Goal: Task Accomplishment & Management: Manage account settings

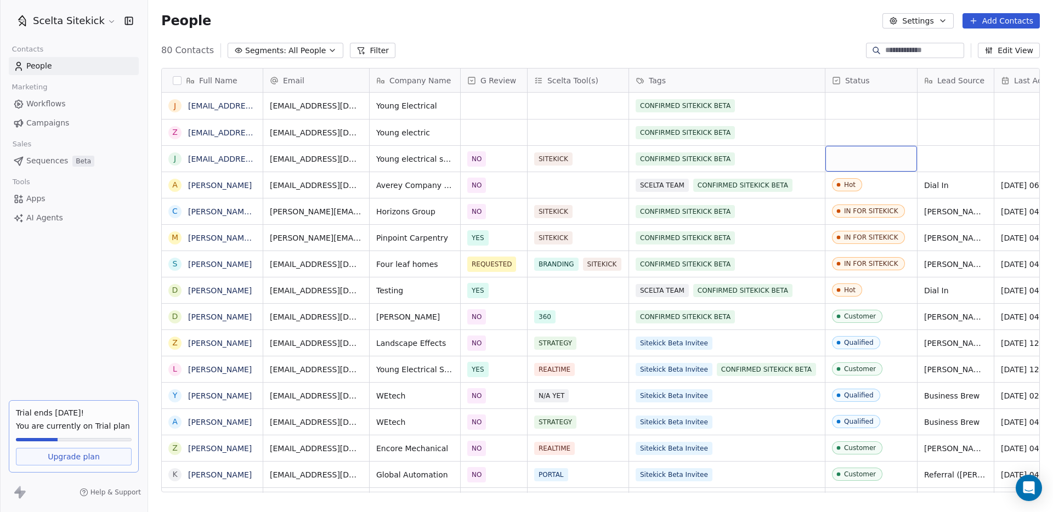
click at [802, 152] on div "grid" at bounding box center [871, 159] width 92 height 26
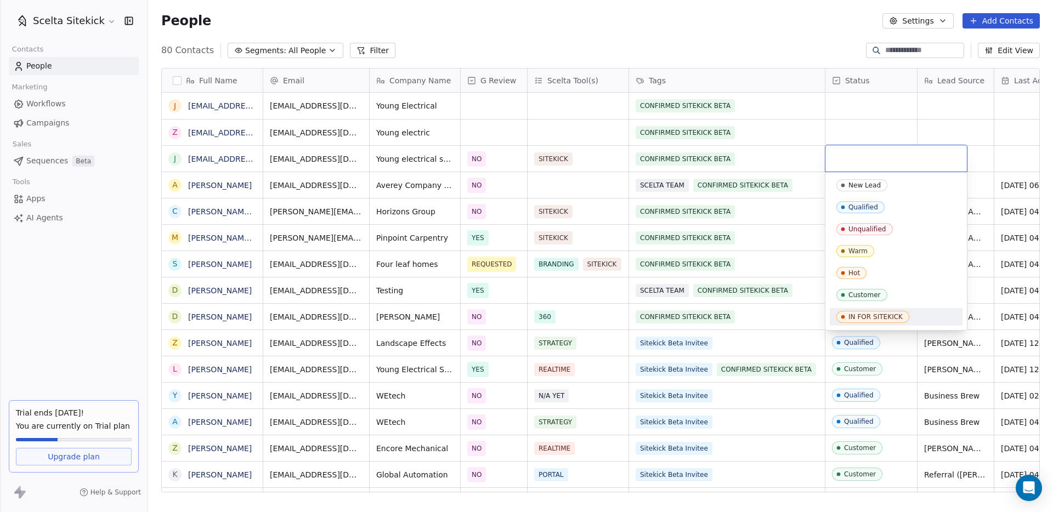
click at [802, 318] on div "IN FOR SITEKICK" at bounding box center [875, 317] width 54 height 8
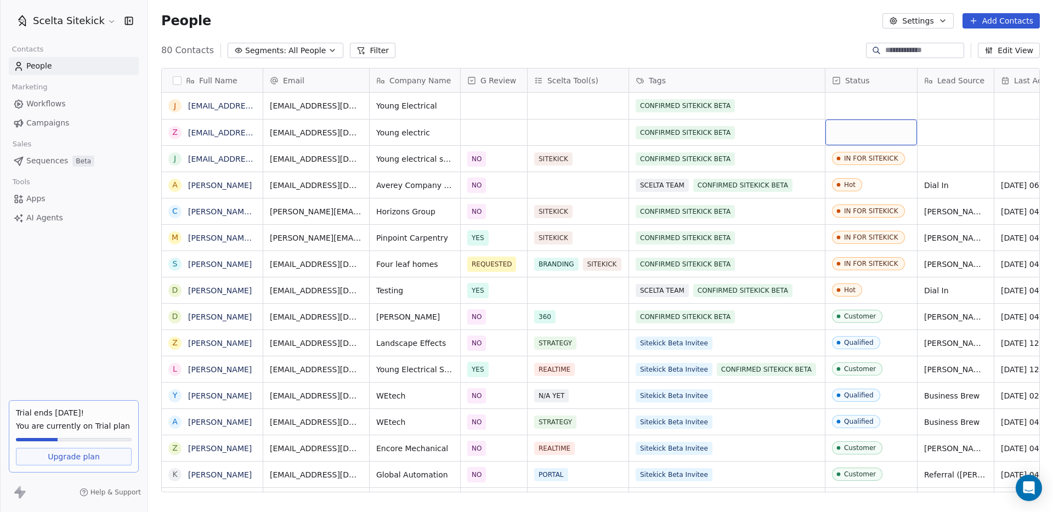
click at [802, 125] on div "grid" at bounding box center [871, 133] width 92 height 26
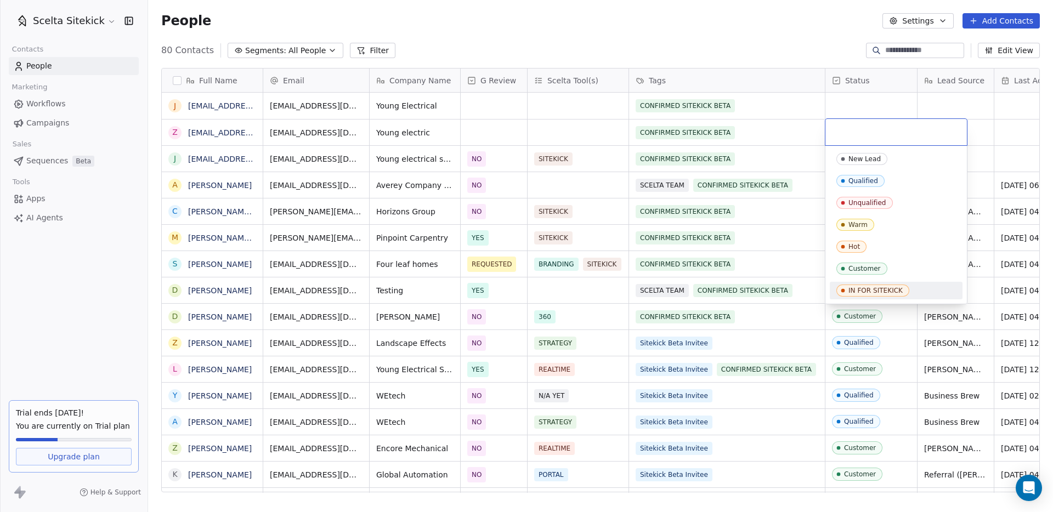
click at [802, 289] on div "IN FOR SITEKICK" at bounding box center [875, 291] width 54 height 8
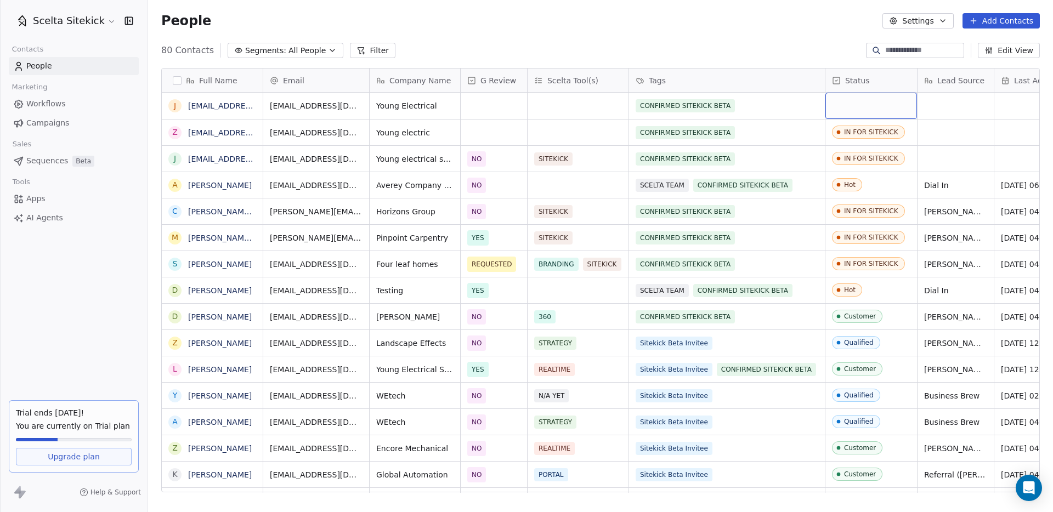
click at [802, 105] on div "grid" at bounding box center [871, 106] width 92 height 26
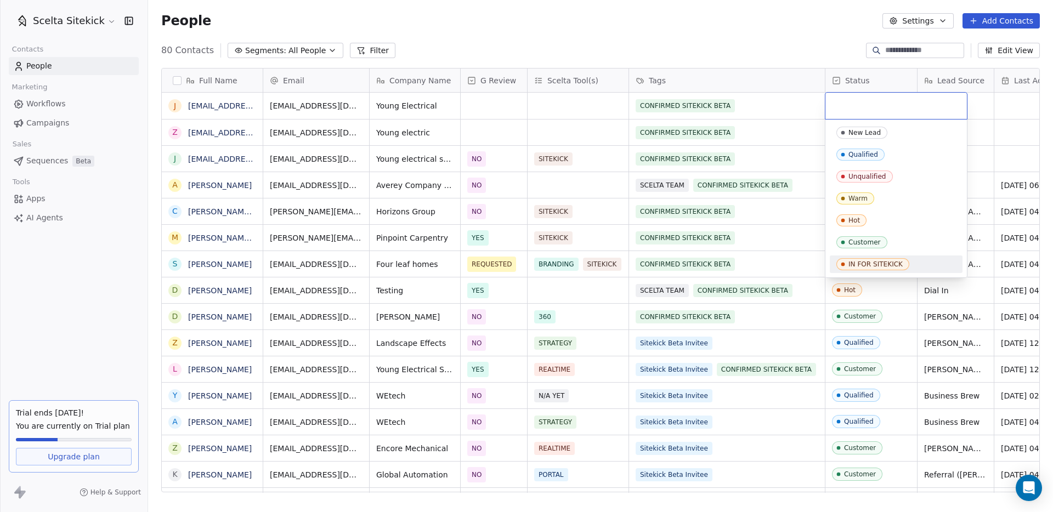
click at [802, 262] on div "IN FOR SITEKICK" at bounding box center [875, 264] width 54 height 8
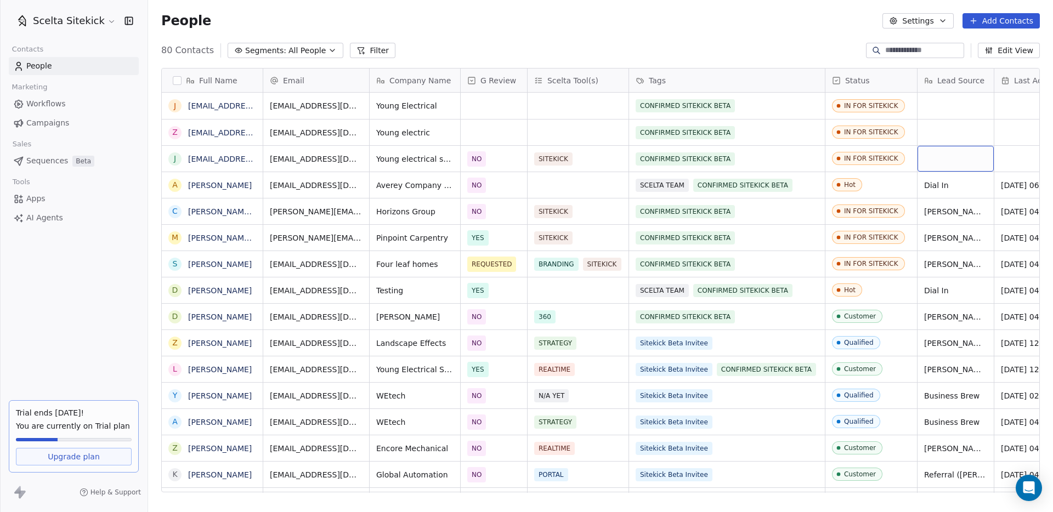
click at [802, 159] on div "grid" at bounding box center [955, 159] width 76 height 26
type textarea "**********"
click at [802, 162] on span "Referral ([PERSON_NAME])" at bounding box center [975, 159] width 103 height 11
click at [802, 162] on textarea "**********" at bounding box center [958, 163] width 81 height 34
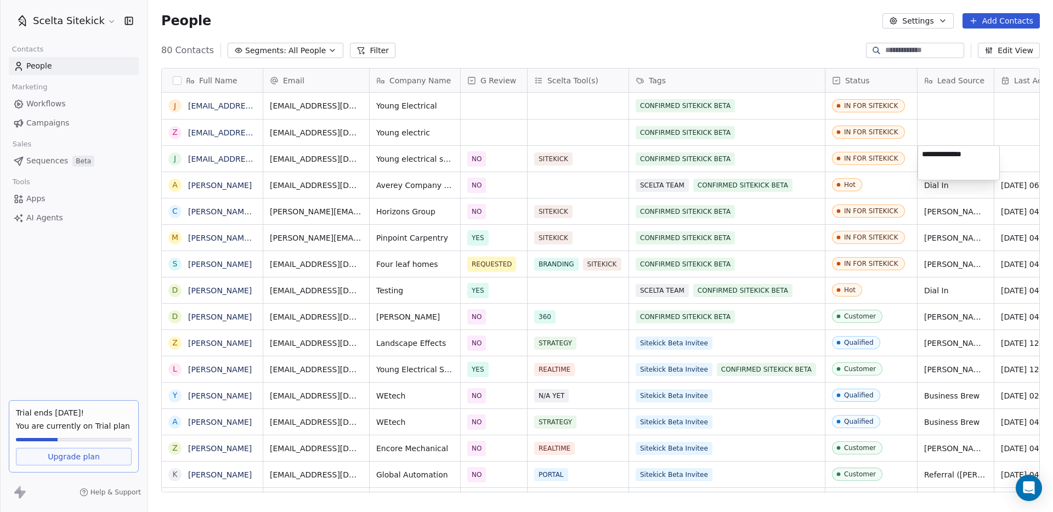
click at [802, 126] on html "Scelta Sitekick Contacts People Marketing Workflows Campaigns Sales Sequences B…" at bounding box center [526, 256] width 1053 height 512
click at [802, 134] on div "grid" at bounding box center [955, 133] width 76 height 26
type textarea "**********"
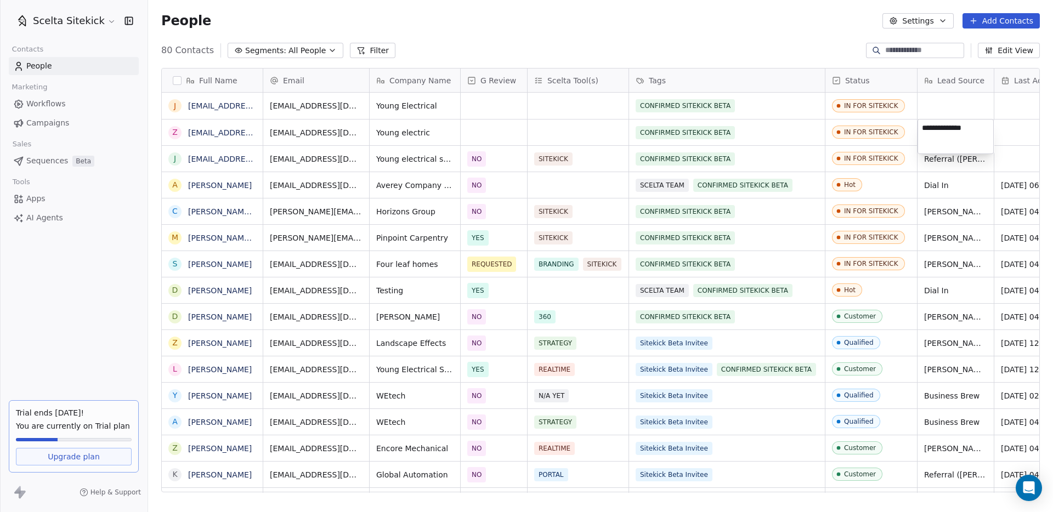
click at [802, 113] on html "Scelta Sitekick Contacts People Marketing Workflows Campaigns Sales Sequences B…" at bounding box center [526, 256] width 1053 height 512
click at [802, 108] on div "grid" at bounding box center [955, 106] width 76 height 26
type textarea "**********"
click at [802, 203] on html "Scelta Sitekick Contacts People Marketing Workflows Campaigns Sales Sequences B…" at bounding box center [526, 256] width 1053 height 512
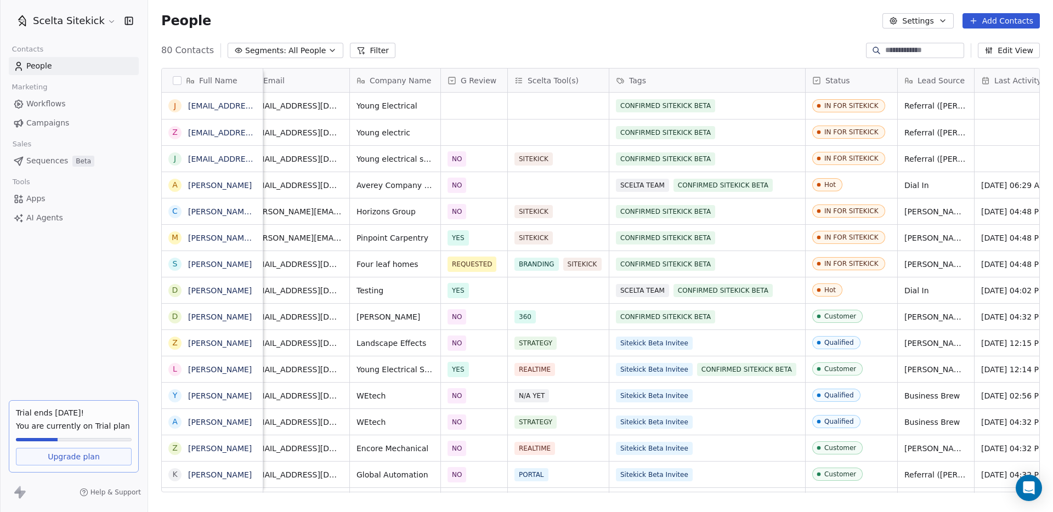
scroll to position [0, 66]
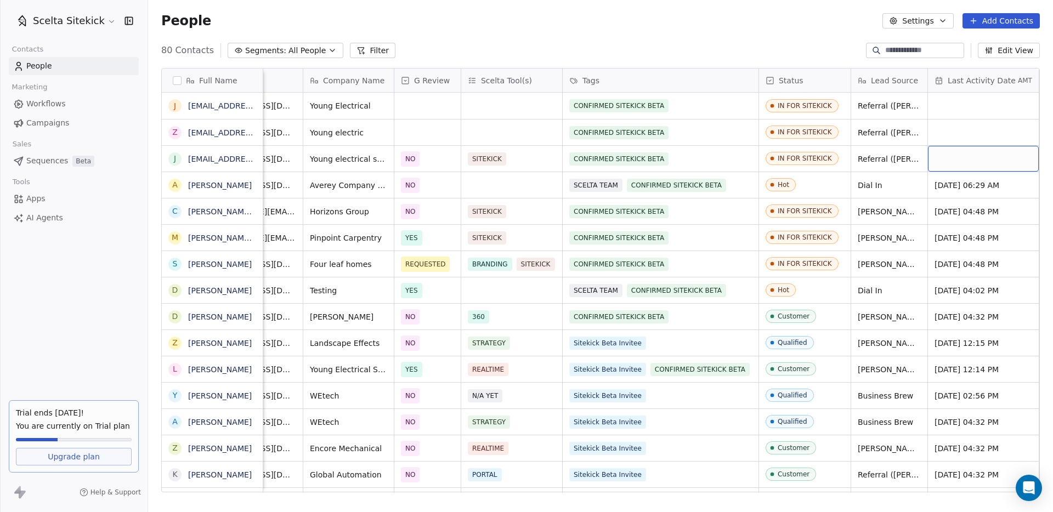
click at [802, 158] on div "grid" at bounding box center [983, 159] width 111 height 26
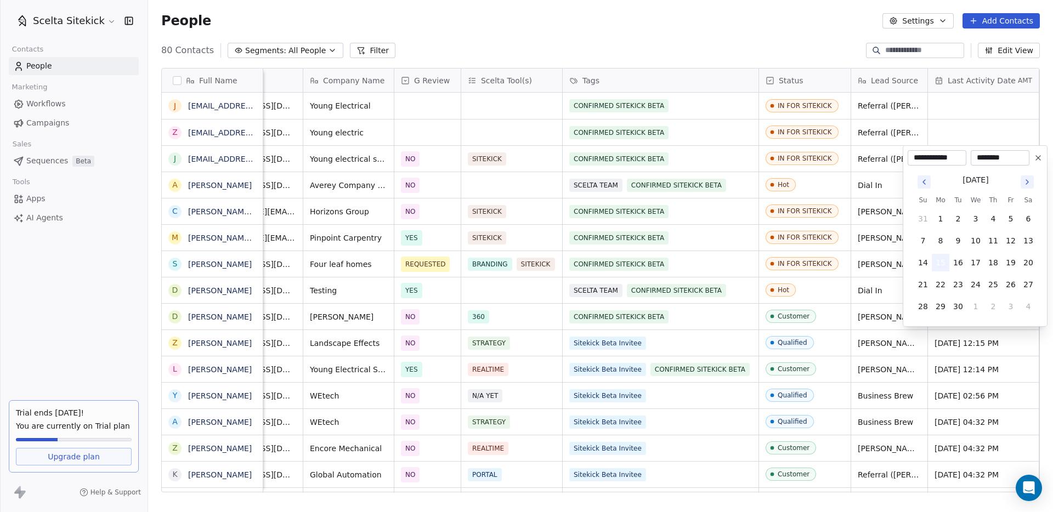
click at [802, 263] on button "15" at bounding box center [940, 263] width 18 height 18
click at [802, 137] on html "Scelta Sitekick Contacts People Marketing Workflows Campaigns Sales Sequences B…" at bounding box center [526, 256] width 1053 height 512
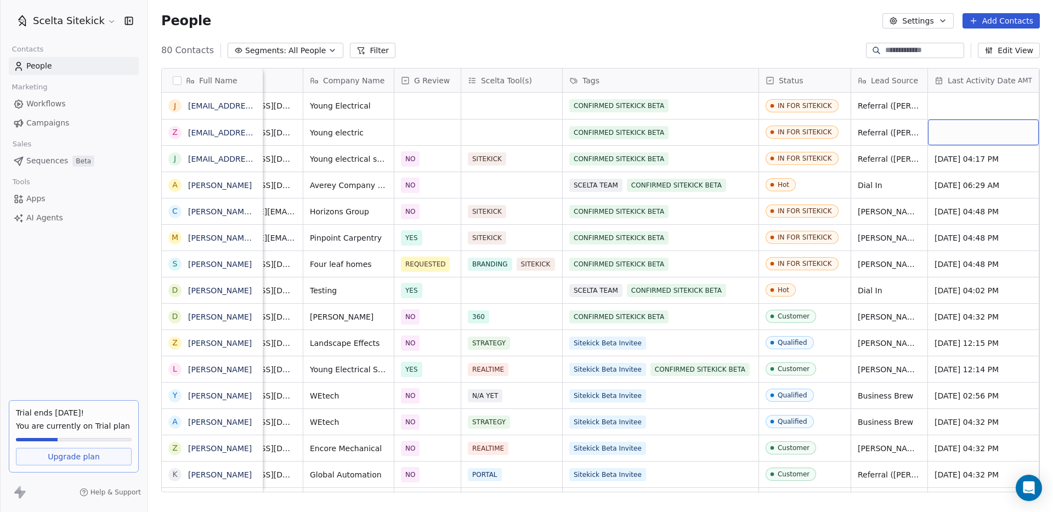
click at [802, 135] on div "grid" at bounding box center [983, 133] width 111 height 26
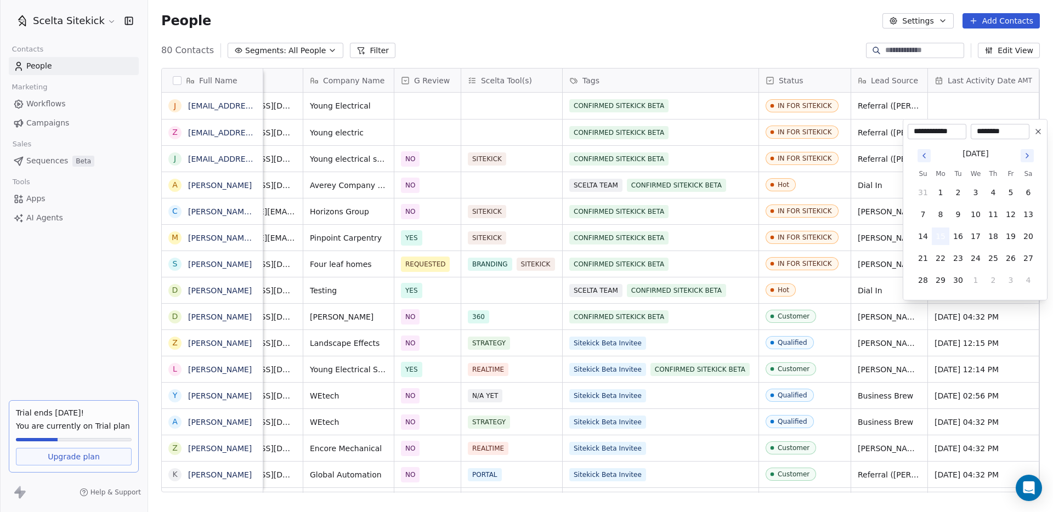
click at [802, 241] on button "15" at bounding box center [940, 237] width 18 height 18
click at [802, 107] on html "Scelta Sitekick Contacts People Marketing Workflows Campaigns Sales Sequences B…" at bounding box center [526, 256] width 1053 height 512
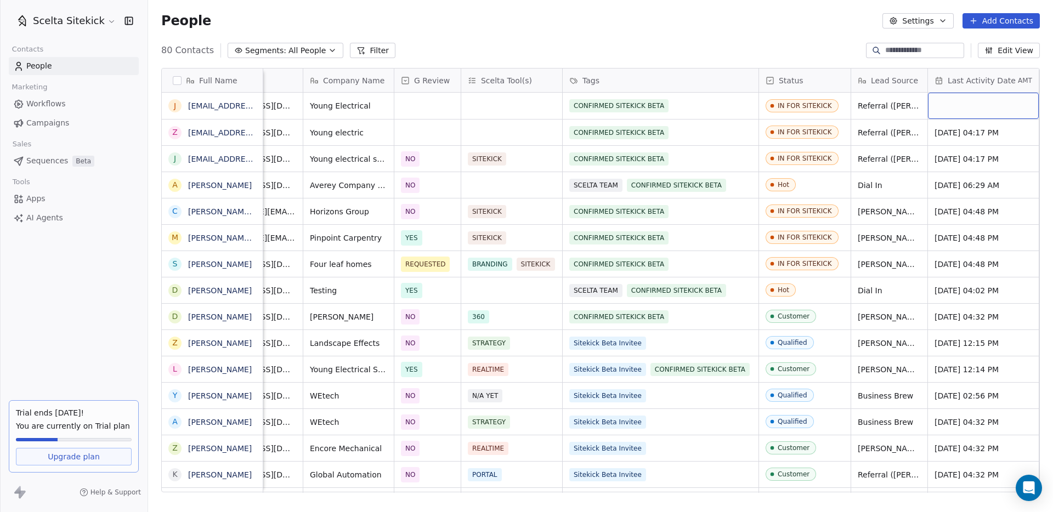
click at [802, 105] on div "grid" at bounding box center [983, 106] width 111 height 26
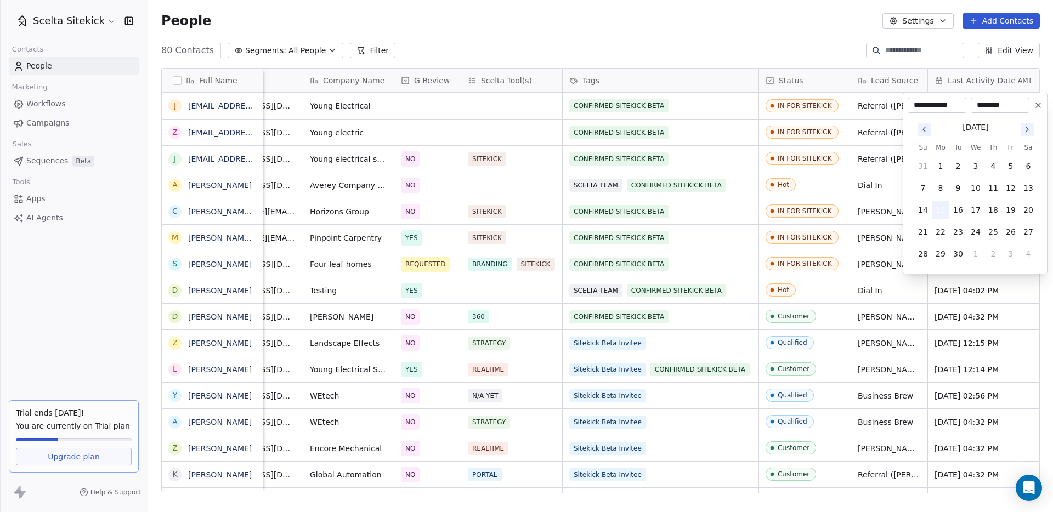
click at [802, 209] on button "15" at bounding box center [940, 210] width 18 height 18
click at [802, 190] on html "Scelta Sitekick Contacts People Marketing Workflows Campaigns Sales Sequences B…" at bounding box center [526, 256] width 1053 height 512
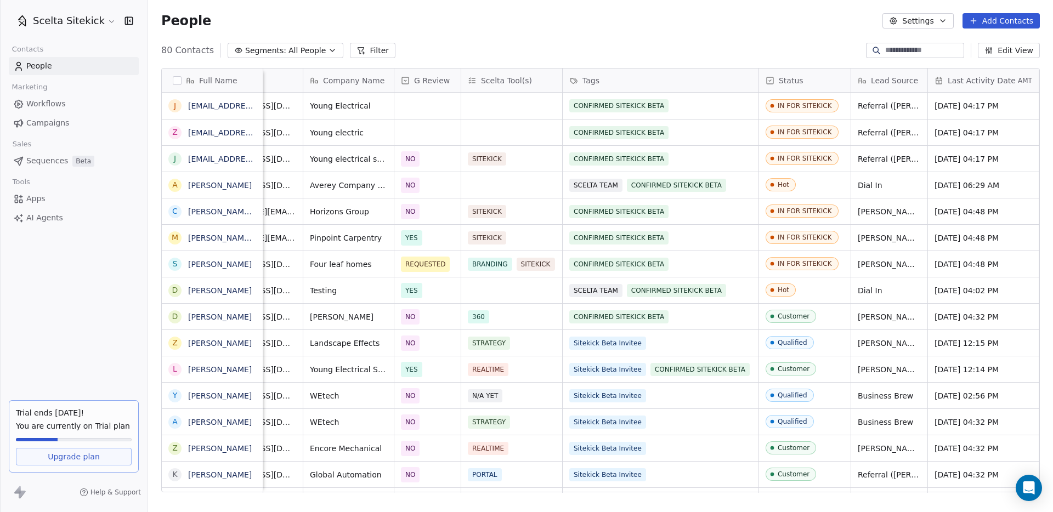
scroll to position [0, 0]
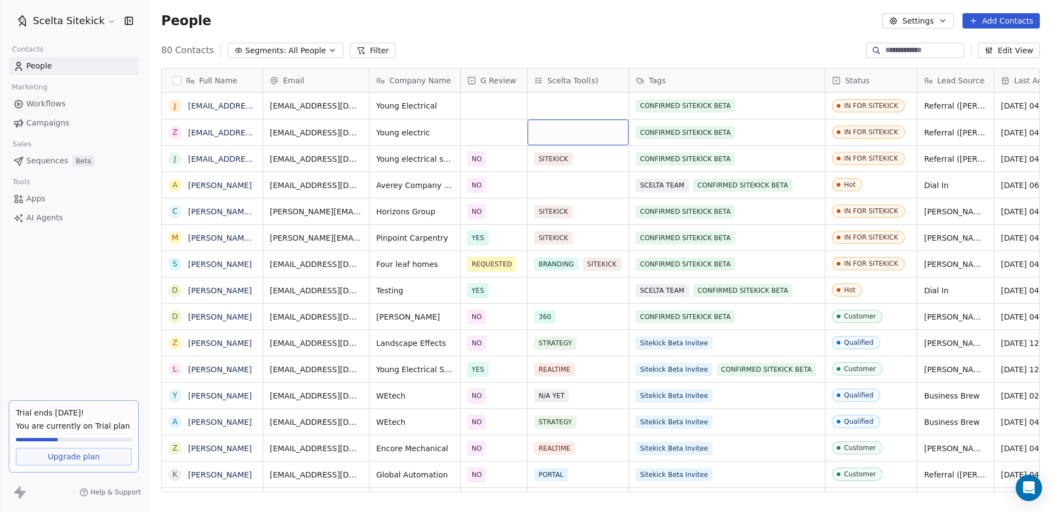
click at [569, 140] on div "grid" at bounding box center [577, 133] width 101 height 26
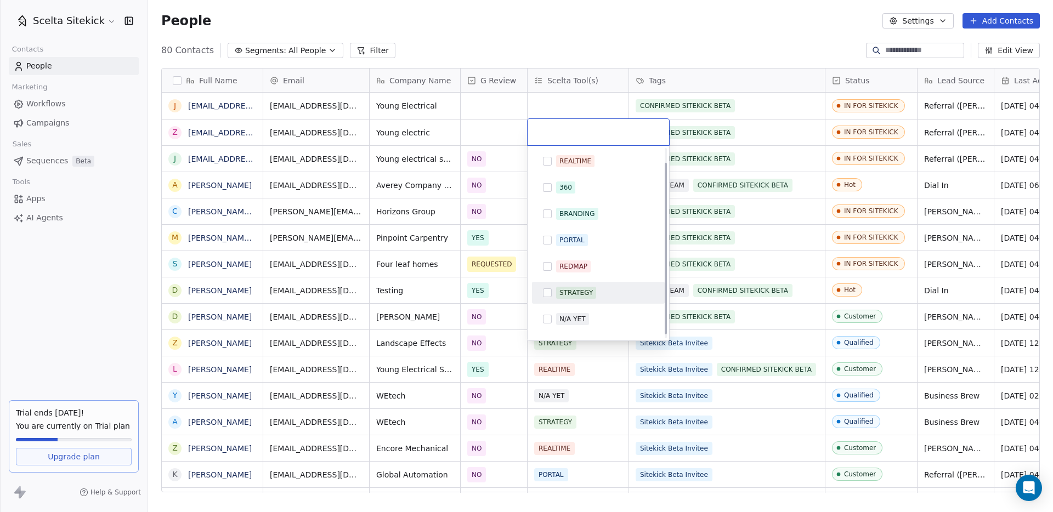
scroll to position [20, 0]
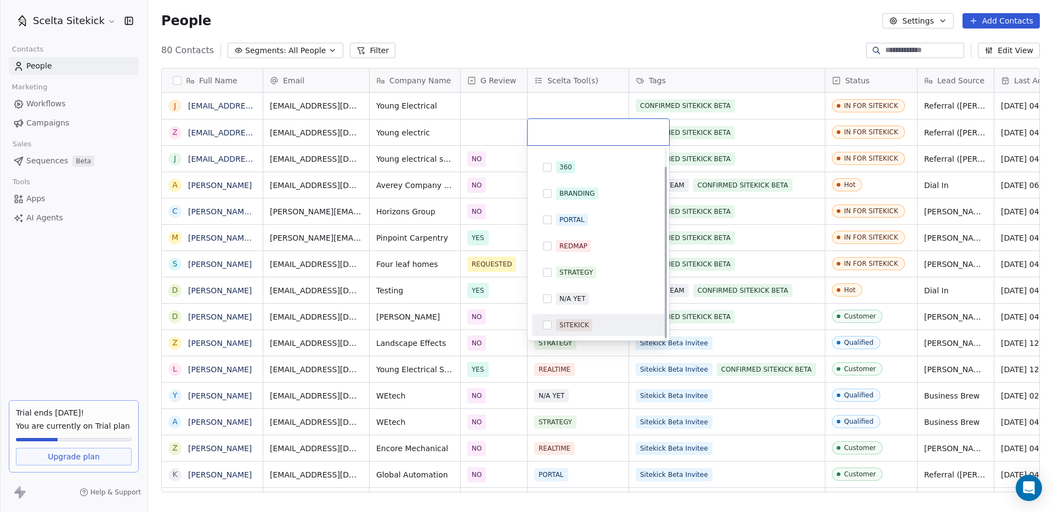
click at [570, 329] on div "SITEKICK" at bounding box center [574, 325] width 30 height 10
click at [569, 110] on html "Scelta Sitekick Contacts People Marketing Workflows Campaigns Sales Sequences B…" at bounding box center [526, 256] width 1053 height 512
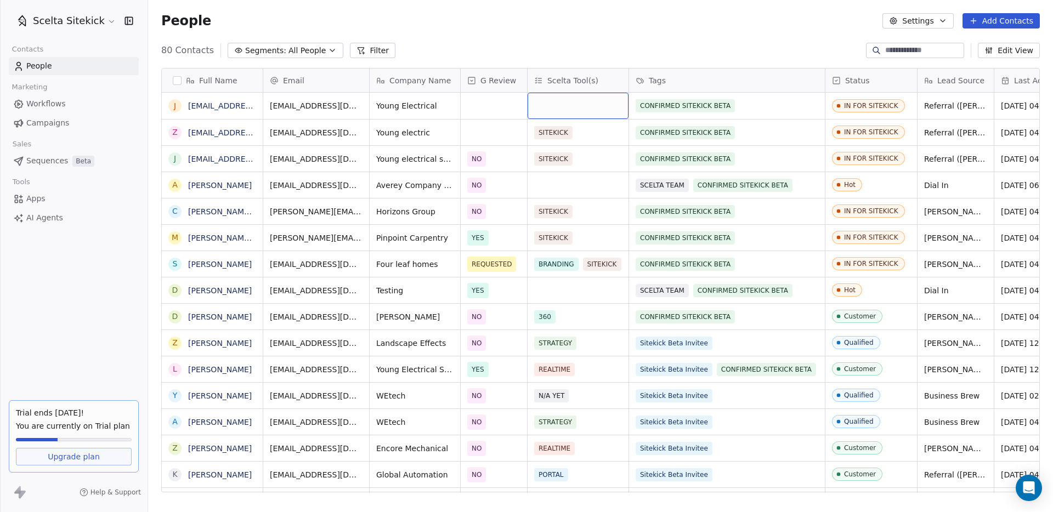
click at [562, 105] on div "grid" at bounding box center [577, 106] width 101 height 26
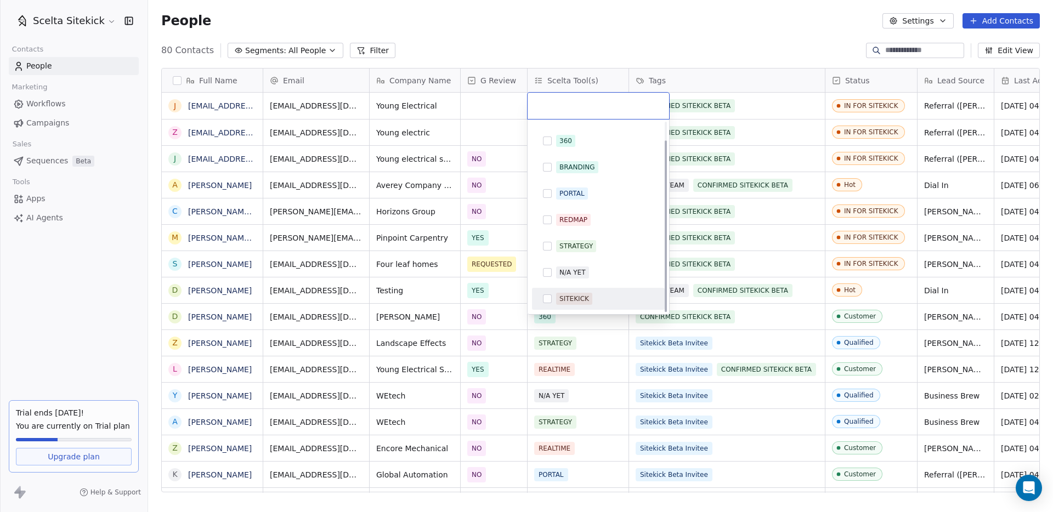
click at [562, 298] on div "SITEKICK" at bounding box center [574, 299] width 30 height 10
click at [570, 349] on html "Scelta Sitekick Contacts People Marketing Workflows Campaigns Sales Sequences B…" at bounding box center [526, 256] width 1053 height 512
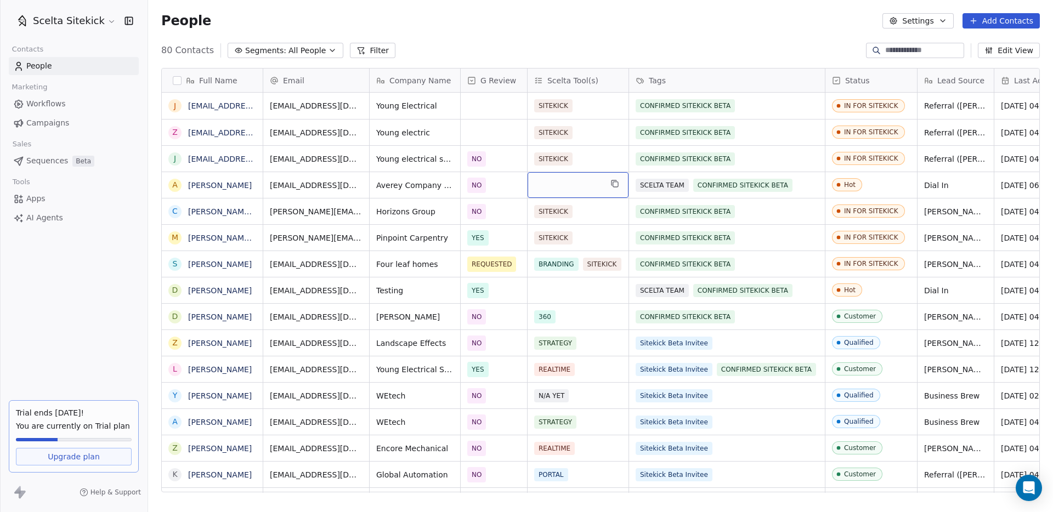
click at [559, 179] on div "grid" at bounding box center [577, 185] width 101 height 26
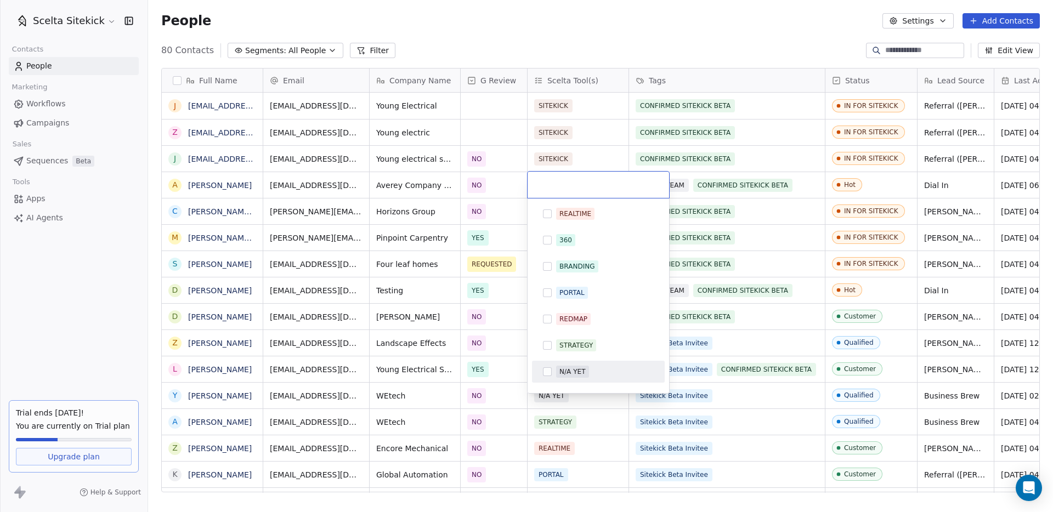
click at [547, 371] on button "Suggestions" at bounding box center [547, 371] width 9 height 9
click at [586, 418] on html "Scelta Sitekick Contacts People Marketing Workflows Campaigns Sales Sequences B…" at bounding box center [526, 256] width 1053 height 512
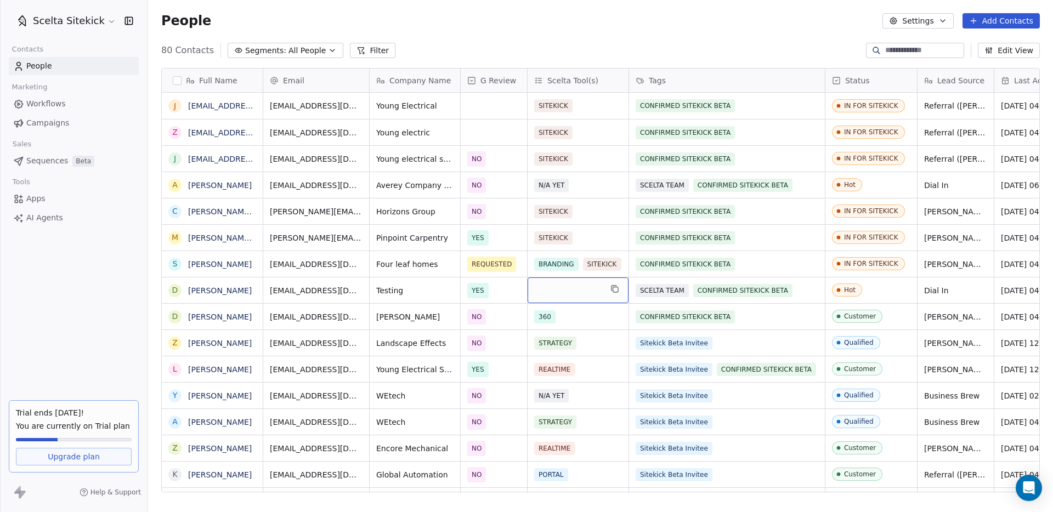
click at [560, 280] on div "grid" at bounding box center [577, 290] width 101 height 26
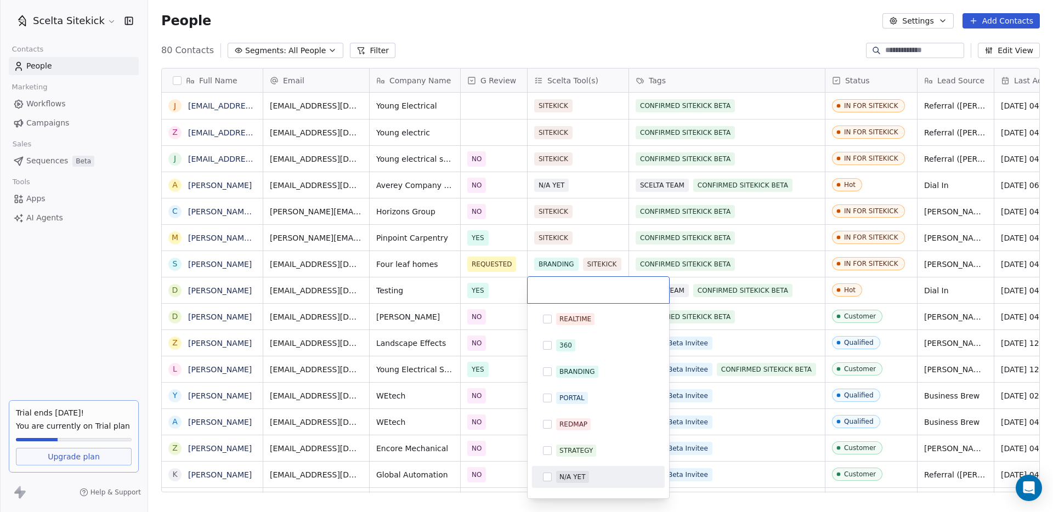
click at [543, 475] on button "Suggestions" at bounding box center [547, 477] width 9 height 9
click at [701, 481] on html "Scelta Sitekick Contacts People Marketing Workflows Campaigns Sales Sequences B…" at bounding box center [526, 256] width 1053 height 512
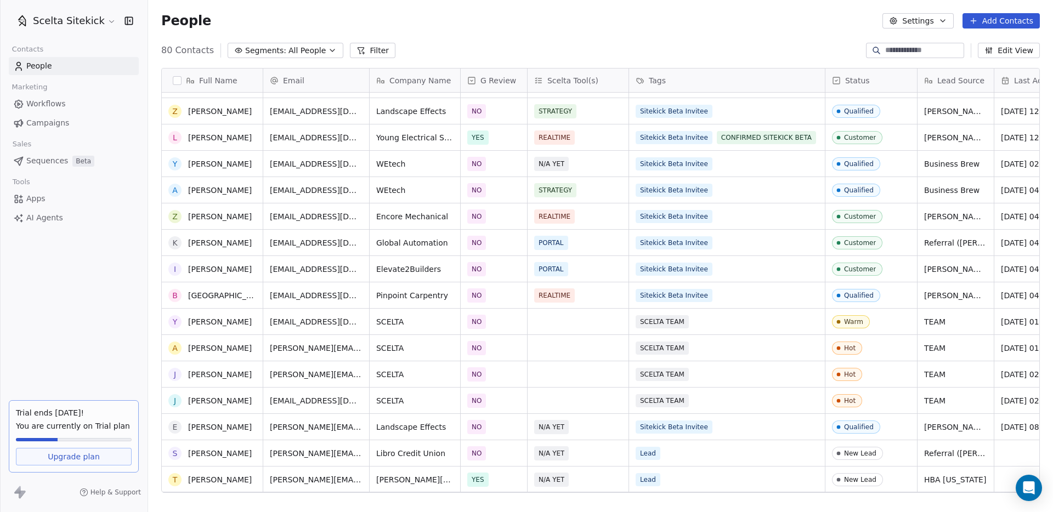
scroll to position [232, 0]
click at [577, 324] on div "grid" at bounding box center [577, 322] width 101 height 26
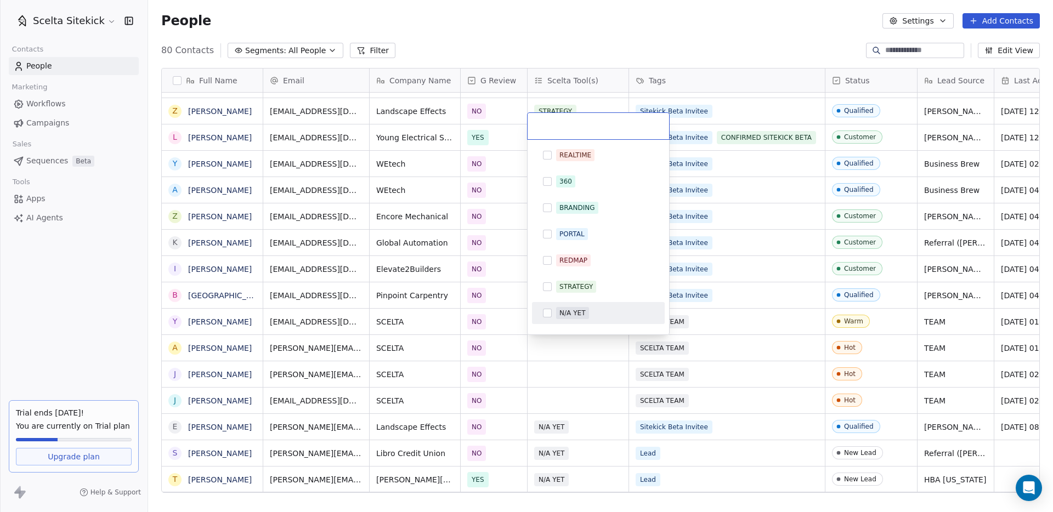
click at [564, 317] on div "N/A YET" at bounding box center [572, 313] width 26 height 10
click at [554, 344] on html "Scelta Sitekick Contacts People Marketing Workflows Campaigns Sales Sequences B…" at bounding box center [526, 256] width 1053 height 512
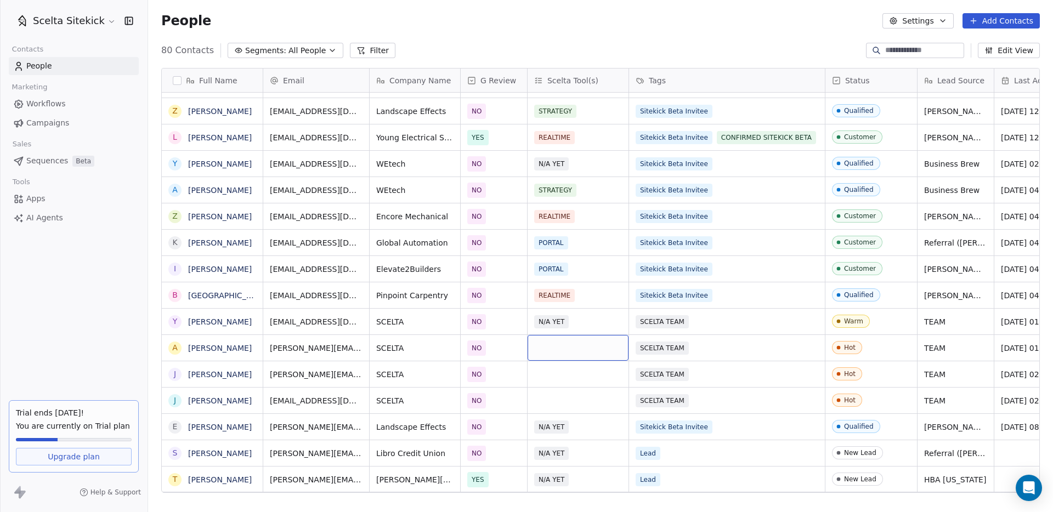
click at [554, 344] on div "grid" at bounding box center [577, 348] width 101 height 26
click at [555, 350] on div "grid" at bounding box center [577, 348] width 101 height 26
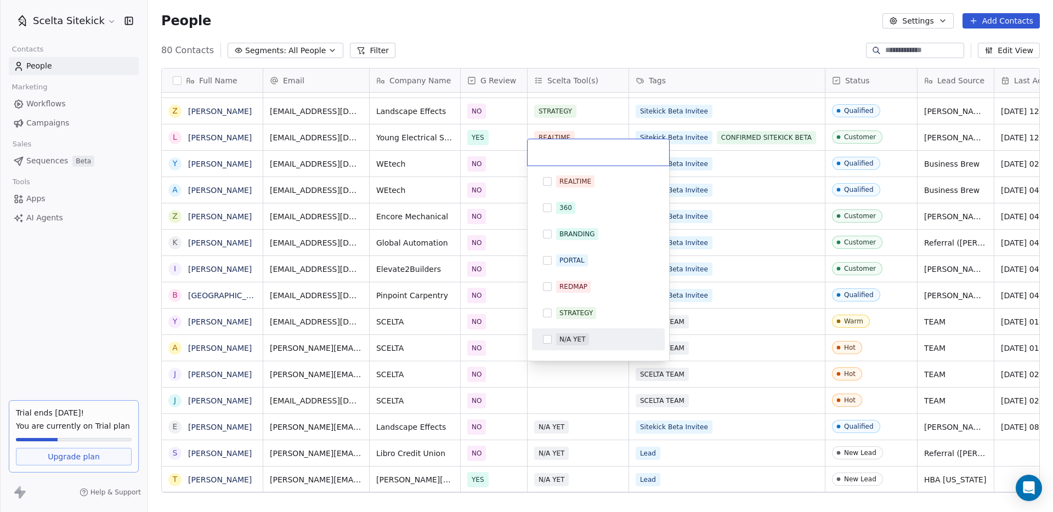
click at [559, 348] on div "N/A YET" at bounding box center [598, 340] width 124 height 18
click at [553, 372] on html "Scelta Sitekick Contacts People Marketing Workflows Campaigns Sales Sequences B…" at bounding box center [526, 256] width 1053 height 512
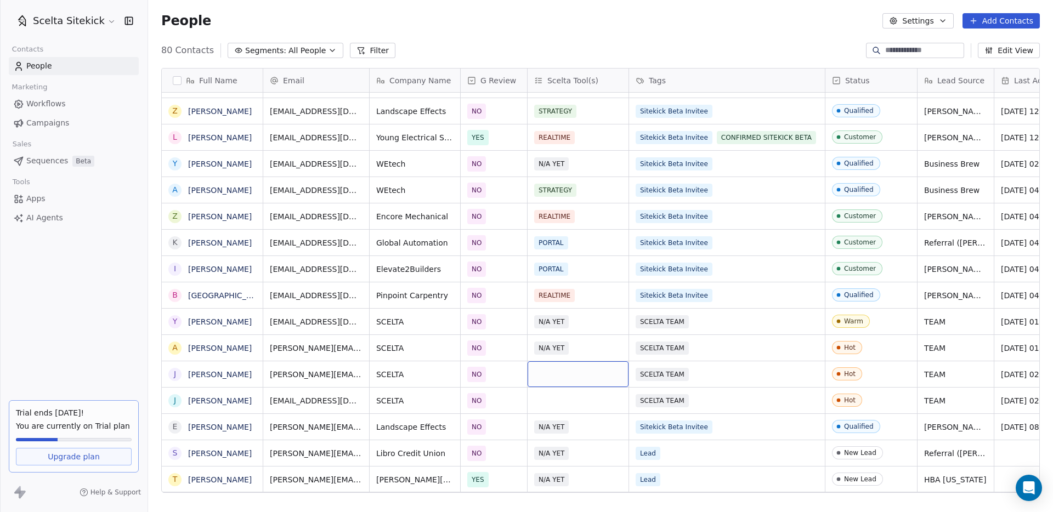
click at [553, 372] on div "grid" at bounding box center [577, 374] width 101 height 26
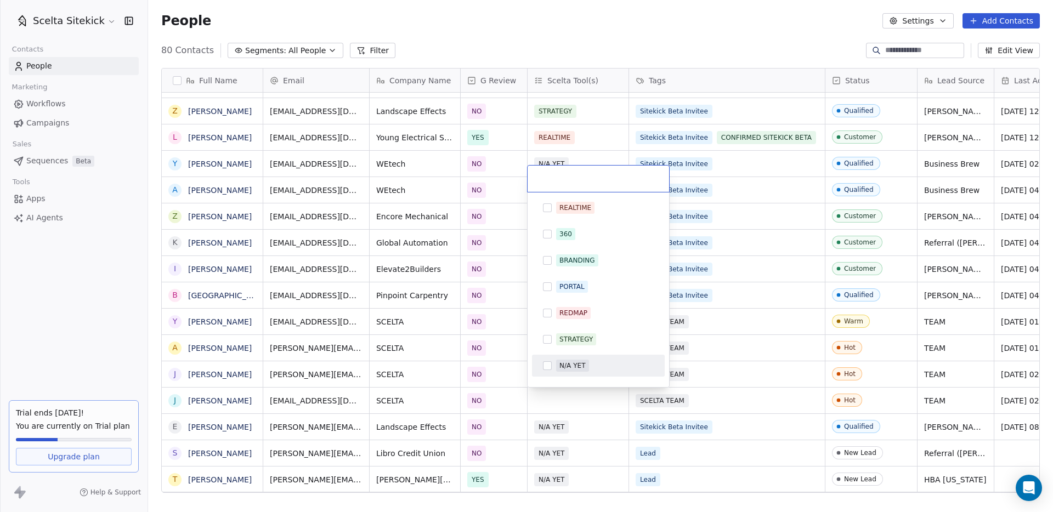
click at [558, 372] on div "N/A YET" at bounding box center [598, 366] width 124 height 18
click at [549, 390] on html "Scelta Sitekick Contacts People Marketing Workflows Campaigns Sales Sequences B…" at bounding box center [526, 256] width 1053 height 512
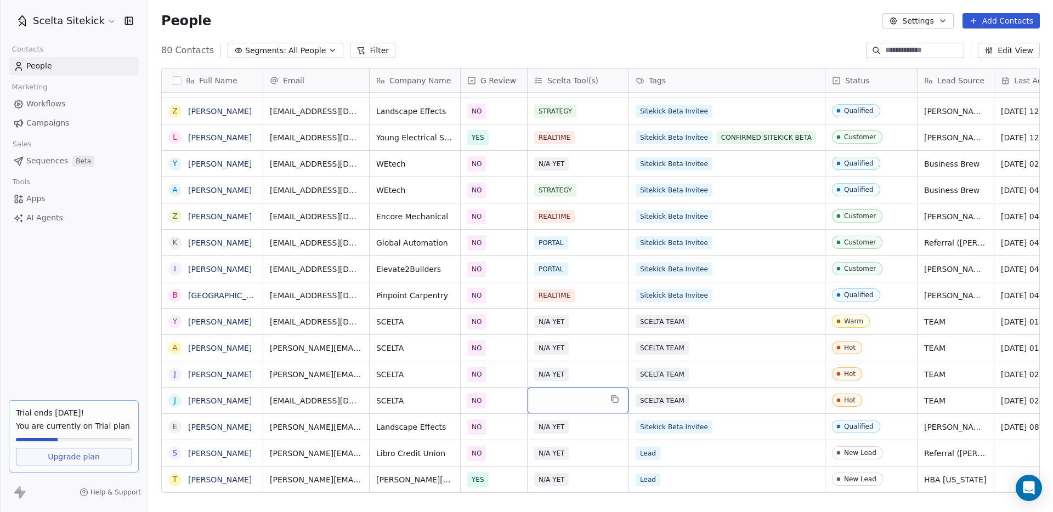
click at [549, 399] on div "grid" at bounding box center [577, 401] width 101 height 26
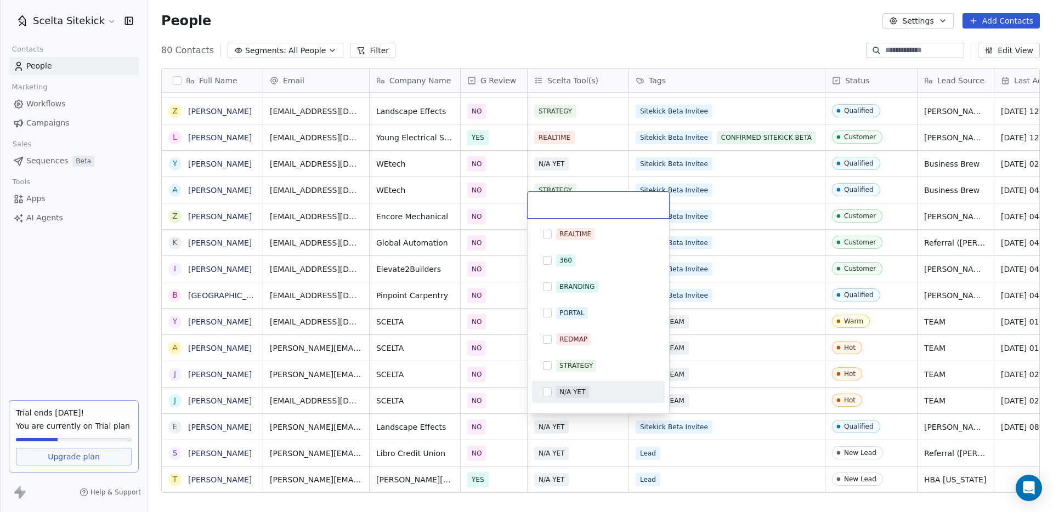
click at [556, 388] on span "N/A YET" at bounding box center [572, 392] width 33 height 12
click at [692, 402] on html "Scelta Sitekick Contacts People Marketing Workflows Campaigns Sales Sequences B…" at bounding box center [526, 256] width 1053 height 512
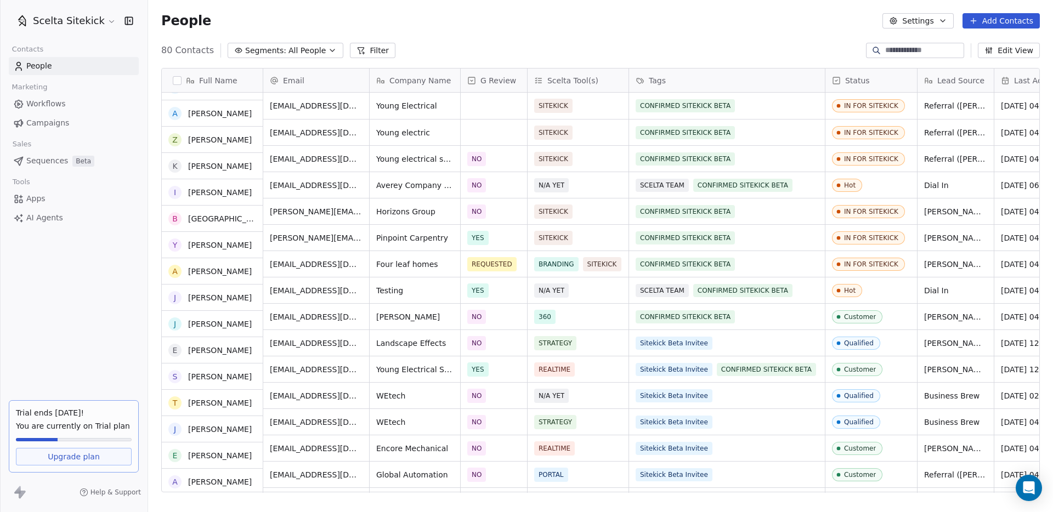
scroll to position [0, 0]
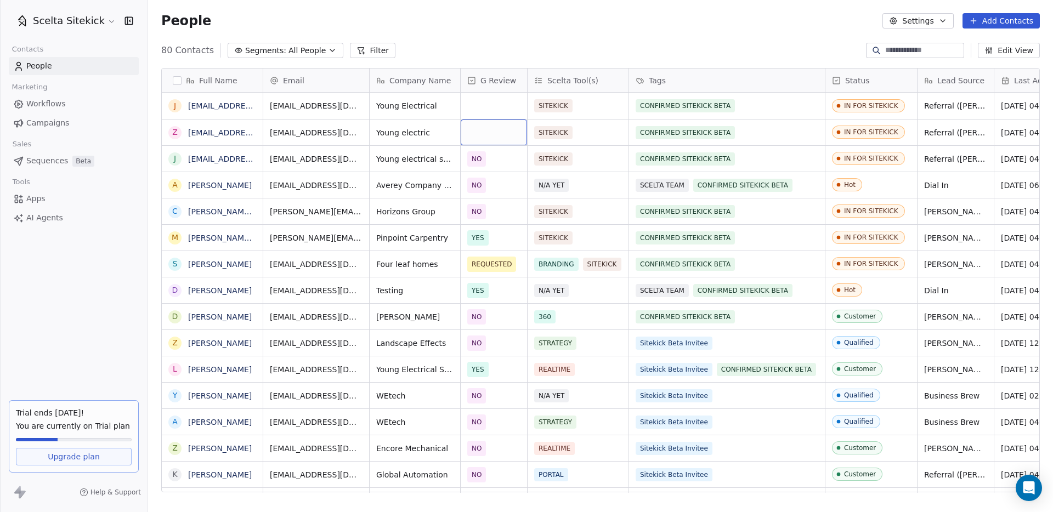
click at [494, 137] on div "grid" at bounding box center [494, 133] width 66 height 26
click at [490, 194] on div "NO" at bounding box center [531, 188] width 124 height 18
click at [492, 106] on div "grid" at bounding box center [494, 106] width 66 height 26
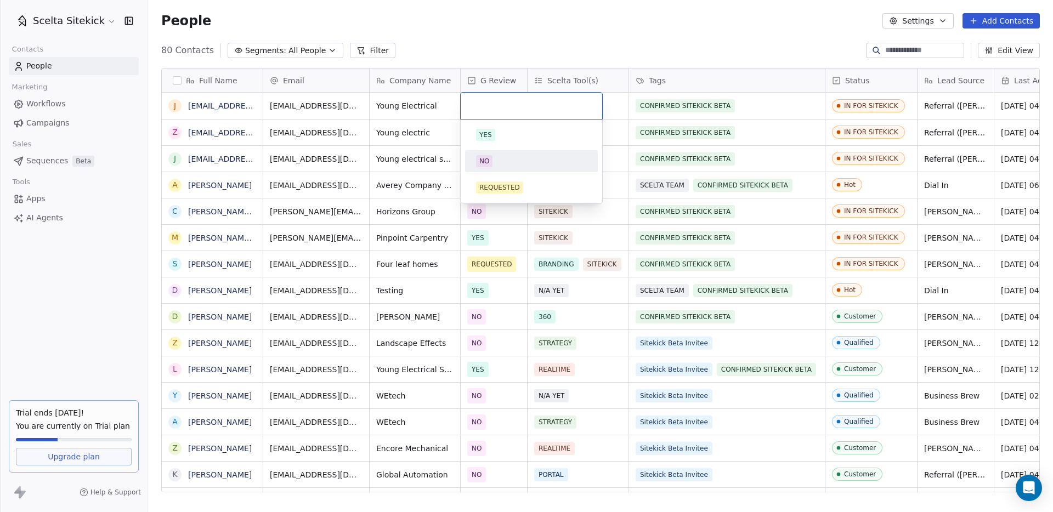
click at [491, 166] on span "NO" at bounding box center [484, 161] width 16 height 12
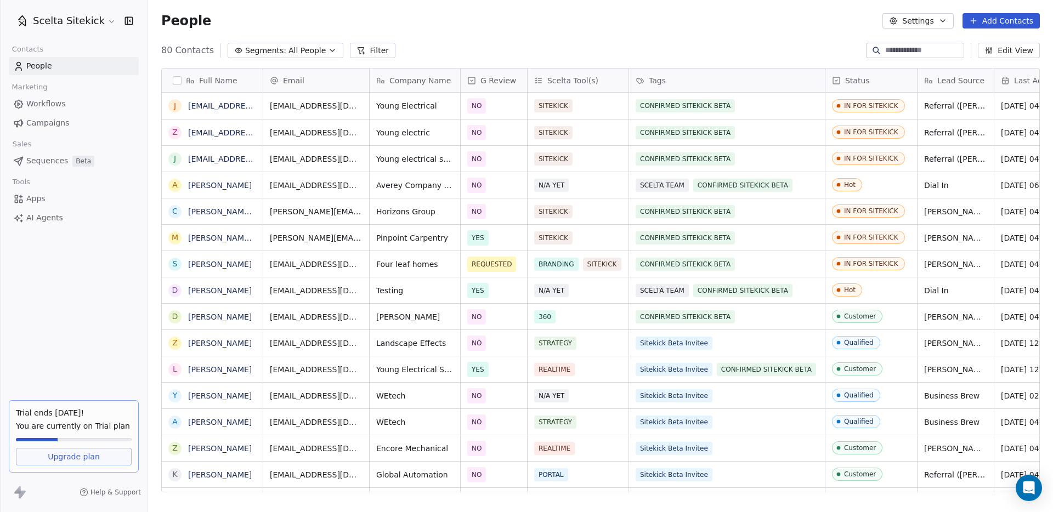
click at [750, 37] on div "People Settings Add Contacts" at bounding box center [600, 21] width 905 height 42
click at [749, 40] on div "People Settings Add Contacts" at bounding box center [600, 21] width 905 height 42
click at [754, 46] on div "80 Contacts Segments: All People Filter Edit View" at bounding box center [600, 51] width 905 height 18
click at [802, 48] on div "80 Contacts Segments: All People Filter Edit View" at bounding box center [600, 51] width 905 height 18
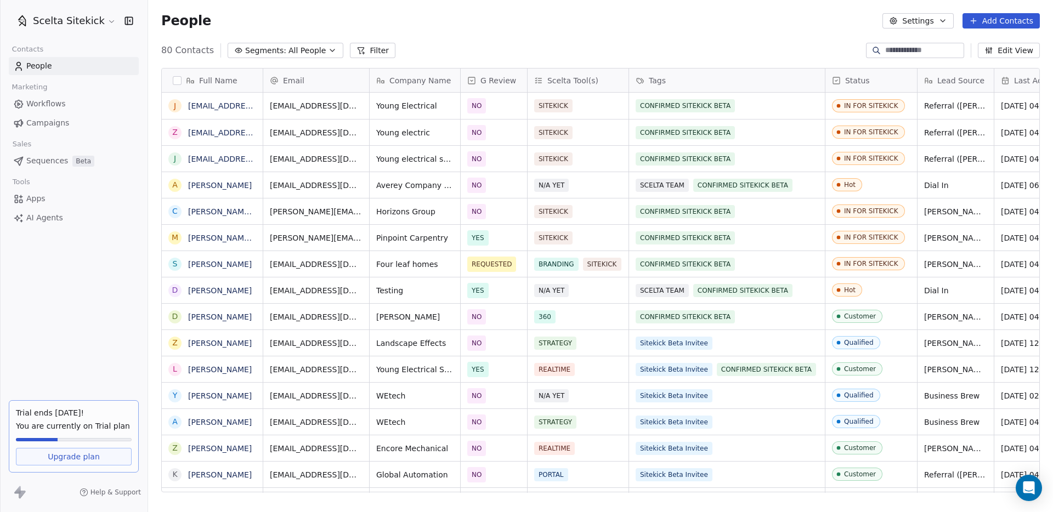
click at [802, 45] on div "80 Contacts Segments: All People Filter Edit View" at bounding box center [600, 51] width 905 height 18
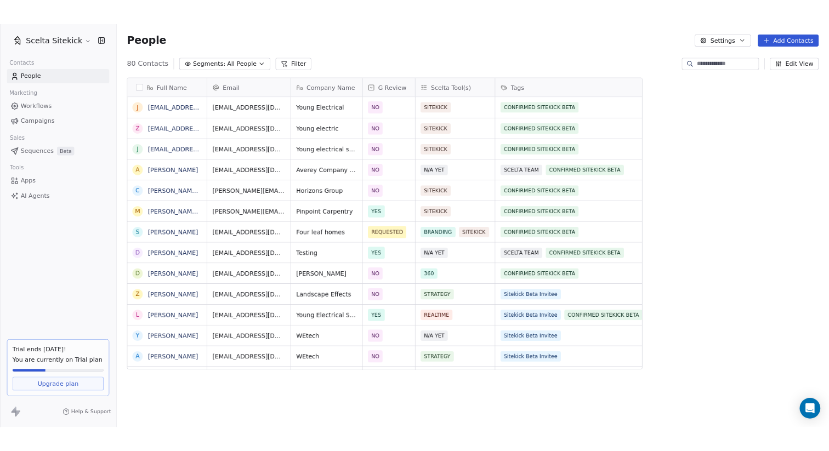
scroll to position [397, 681]
